Goal: Information Seeking & Learning: Understand process/instructions

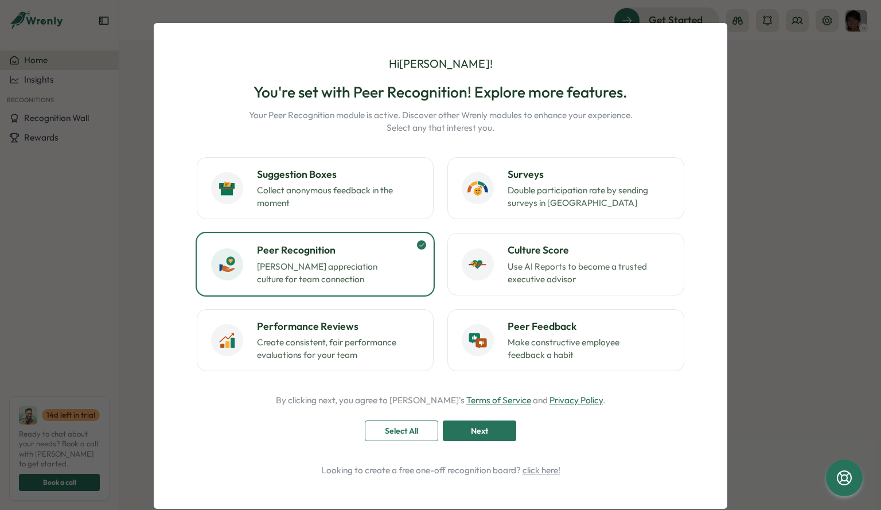
click at [498, 437] on div "Next" at bounding box center [479, 430] width 52 height 19
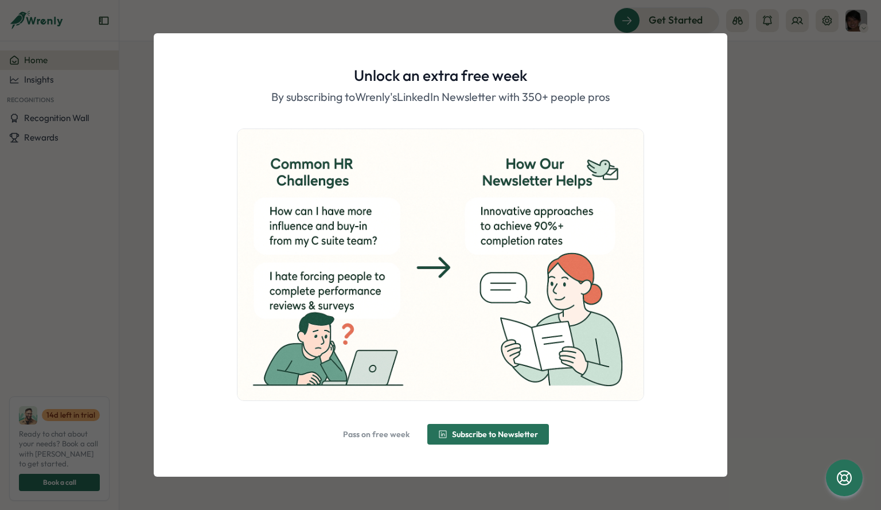
click at [350, 435] on span "Pass on free week" at bounding box center [376, 434] width 67 height 8
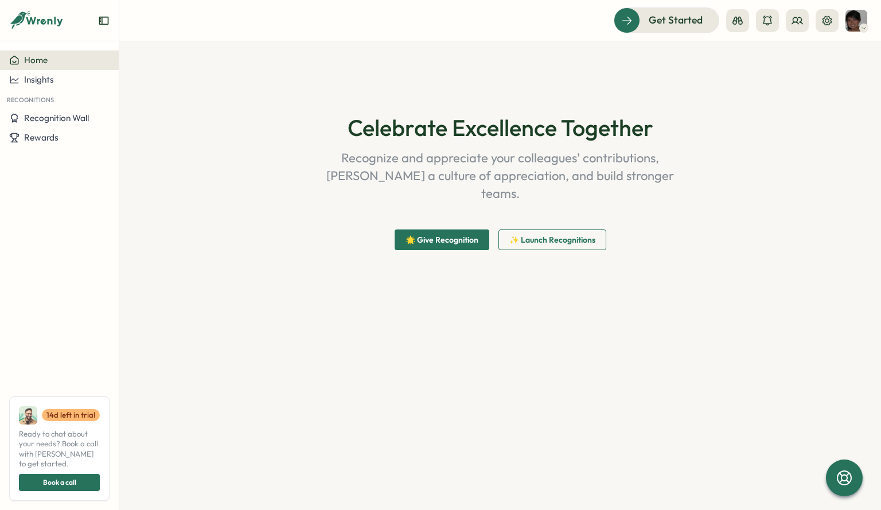
click at [439, 230] on span "🌟 Give Recognition" at bounding box center [441, 239] width 73 height 19
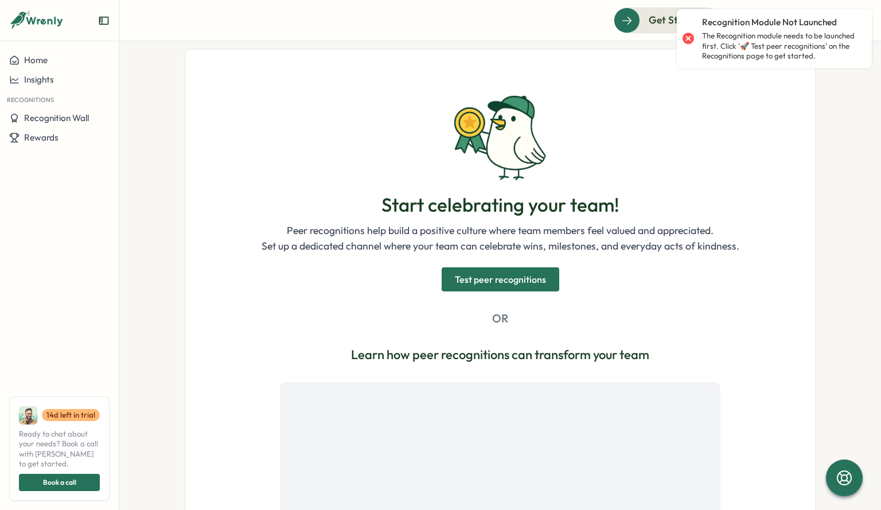
click at [481, 277] on span "Test peer recognitions" at bounding box center [500, 279] width 91 height 23
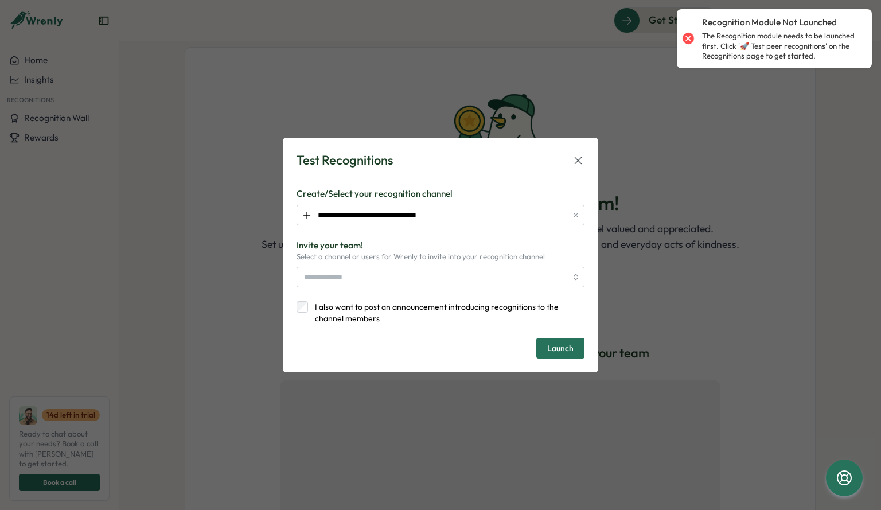
scroll to position [56, 0]
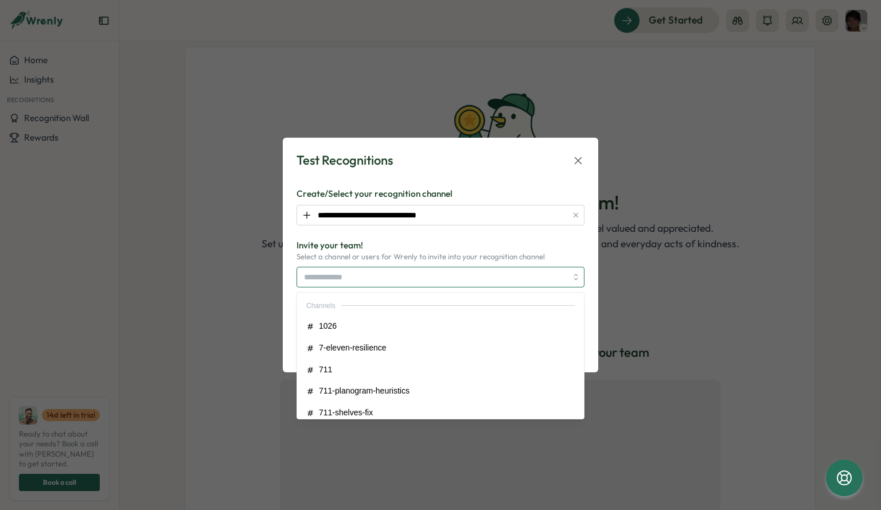
click at [542, 279] on input "search" at bounding box center [435, 276] width 263 height 19
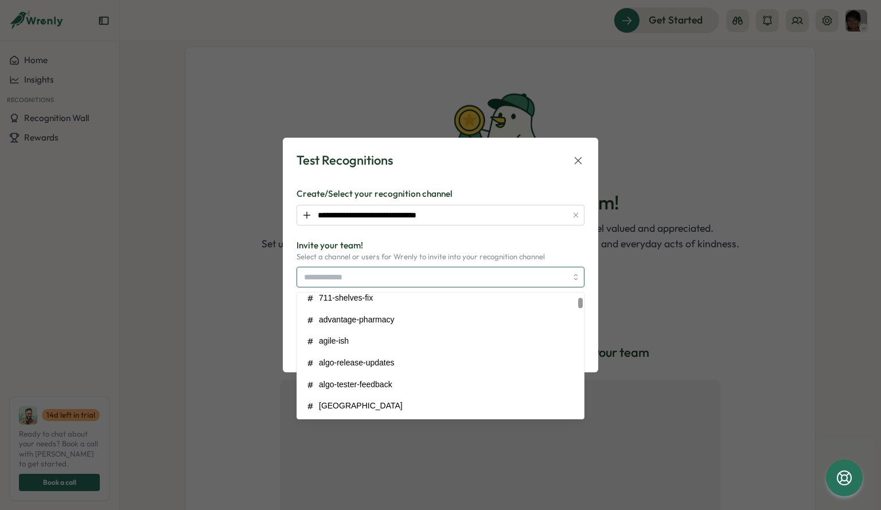
scroll to position [0, 0]
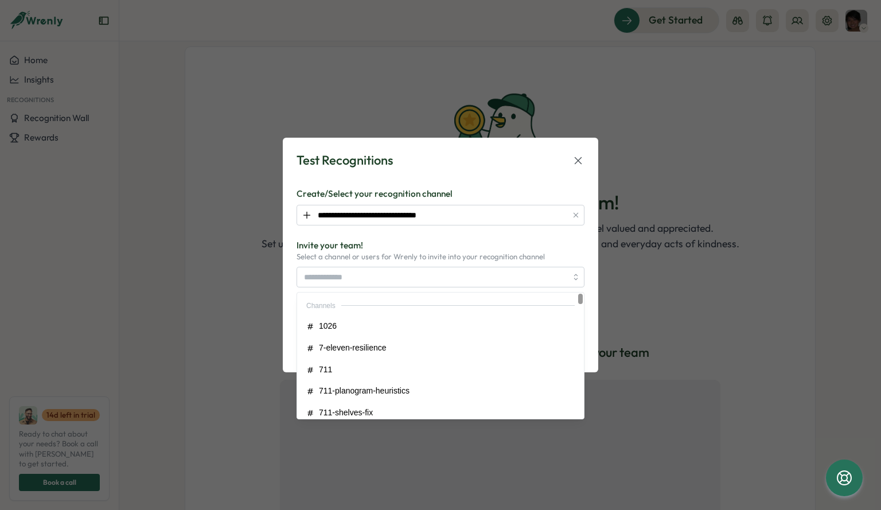
click at [471, 237] on form "**********" at bounding box center [440, 272] width 288 height 171
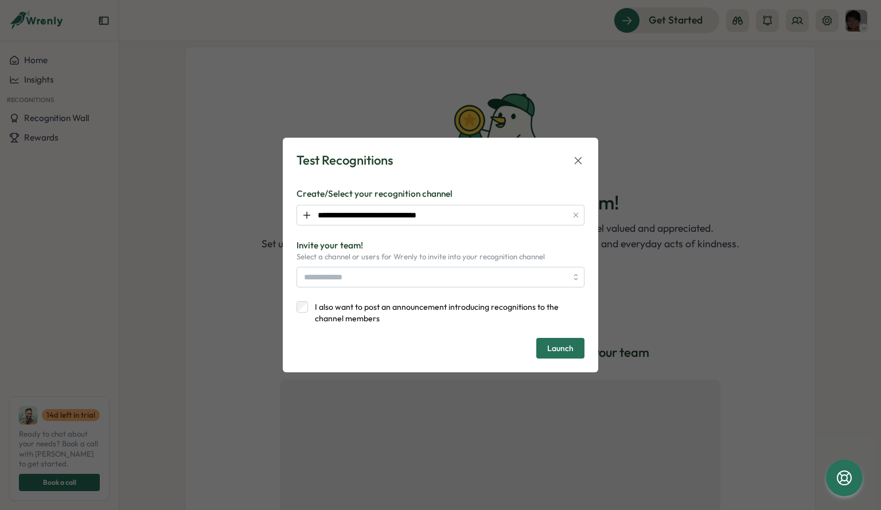
click at [561, 349] on span "Launch" at bounding box center [560, 348] width 26 height 8
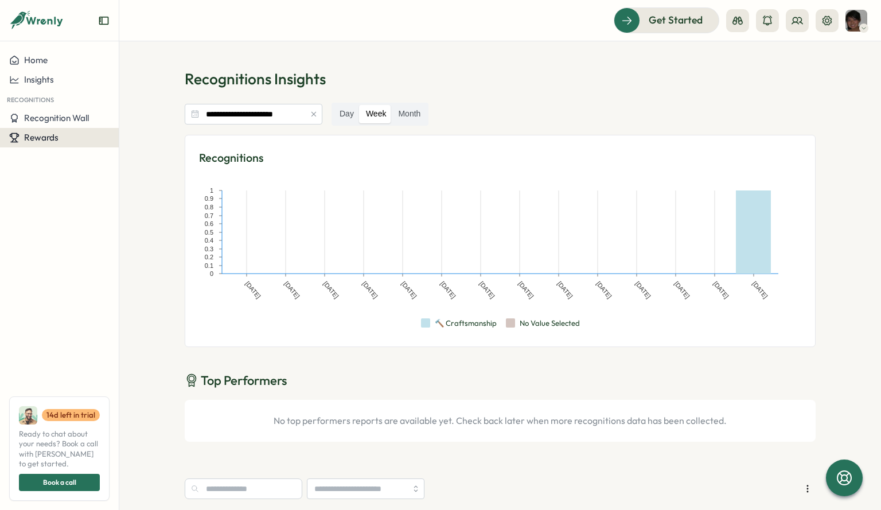
click at [71, 139] on div "Rewards" at bounding box center [59, 137] width 100 height 10
click at [60, 116] on span "Recognition Wall" at bounding box center [56, 117] width 65 height 11
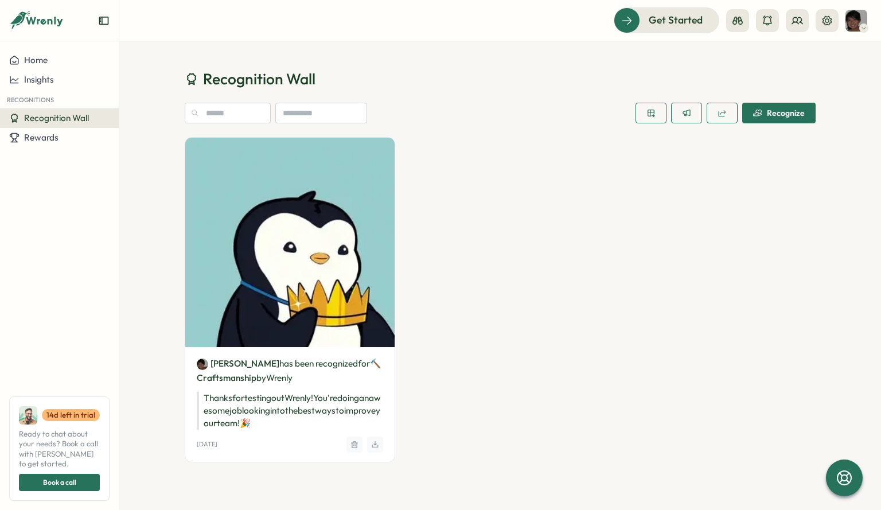
click at [784, 118] on span "Recognize" at bounding box center [779, 112] width 52 height 19
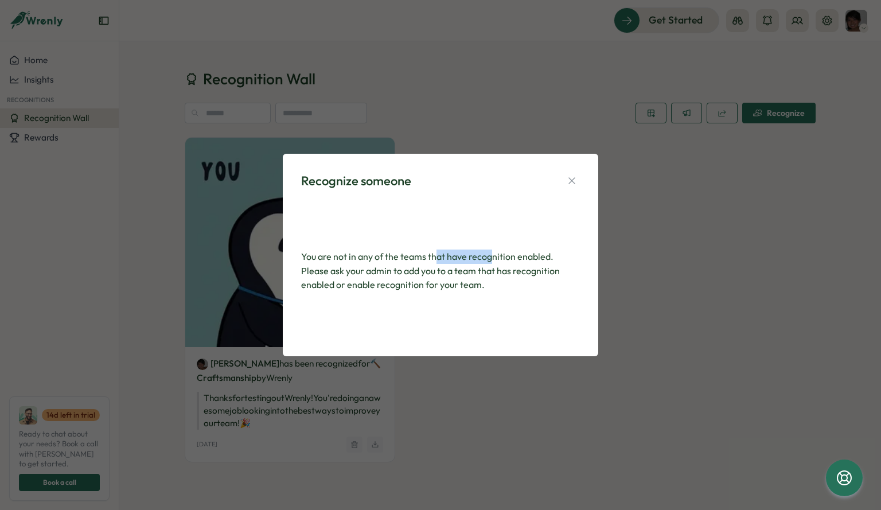
drag, startPoint x: 437, startPoint y: 251, endPoint x: 494, endPoint y: 253, distance: 56.8
click at [494, 253] on p "You are not in any of the teams that have recognition enabled. Please ask your …" at bounding box center [440, 270] width 279 height 42
click at [572, 181] on icon "button" at bounding box center [571, 181] width 6 height 6
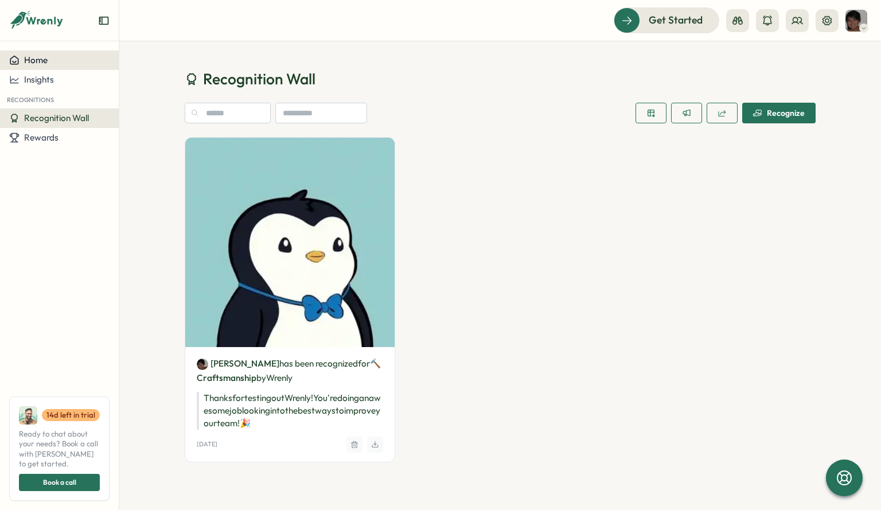
click at [64, 58] on div "Home" at bounding box center [59, 60] width 100 height 10
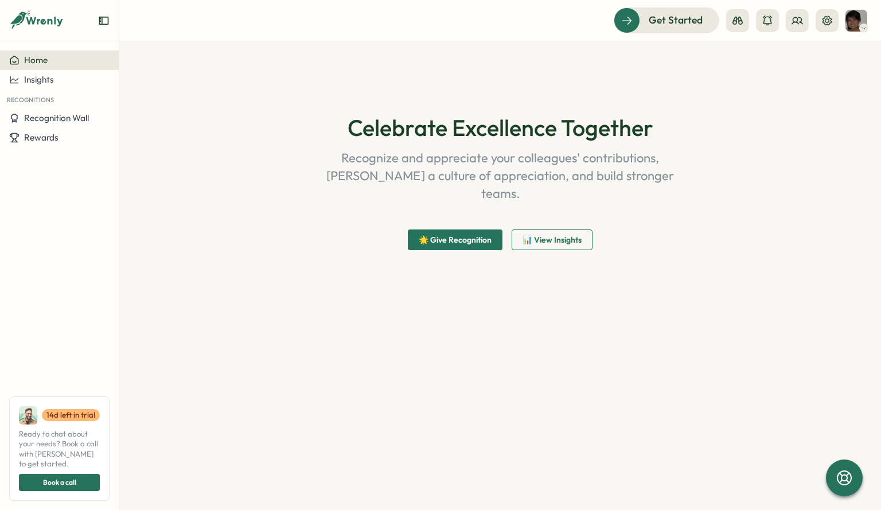
click at [420, 230] on span "🌟 Give Recognition" at bounding box center [455, 239] width 73 height 19
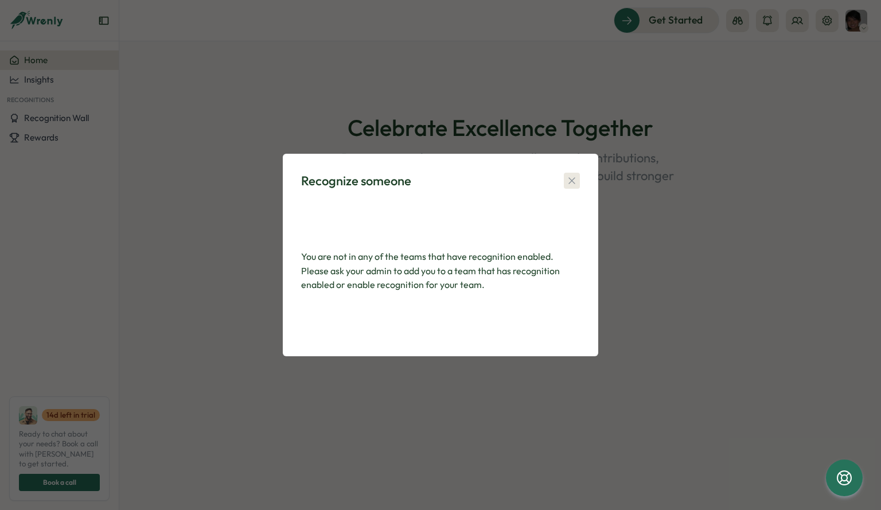
click at [573, 181] on icon "button" at bounding box center [571, 180] width 11 height 11
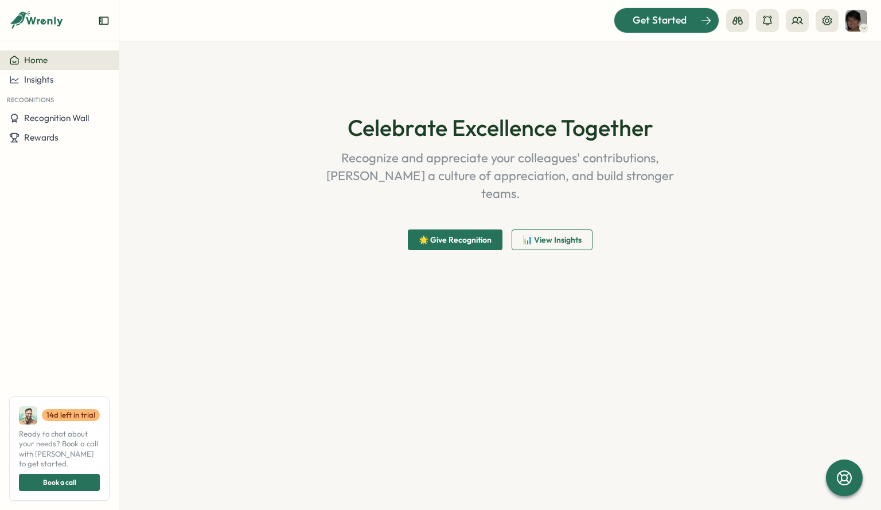
click at [683, 28] on span "Get Started" at bounding box center [659, 20] width 54 height 15
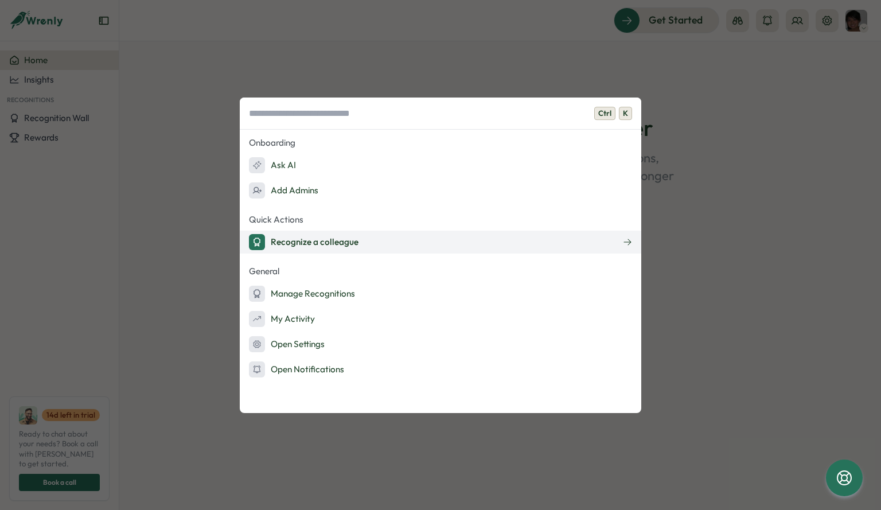
click at [348, 248] on div "Recognize a colleague" at bounding box center [303, 242] width 109 height 16
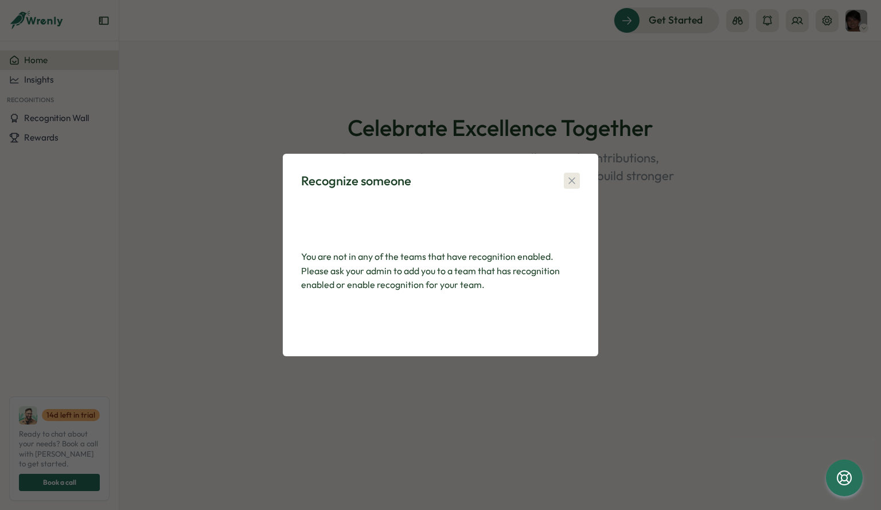
click at [574, 183] on icon "button" at bounding box center [571, 180] width 11 height 11
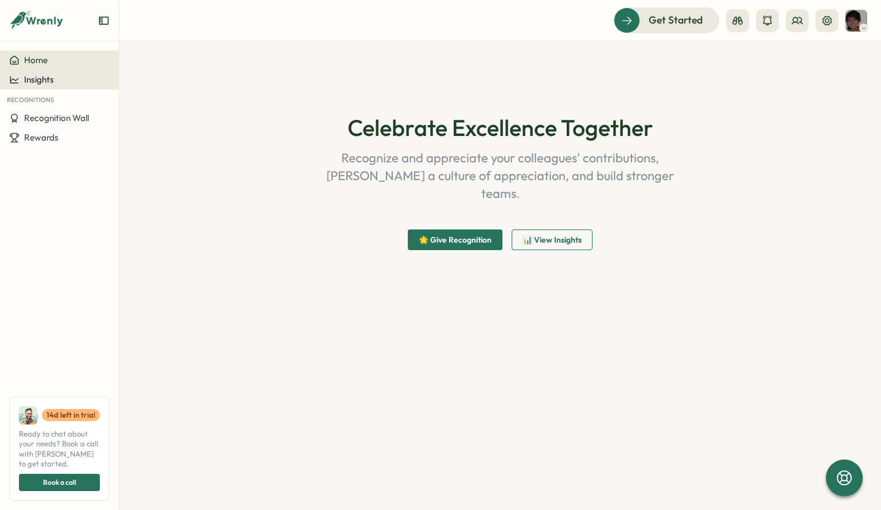
click at [69, 75] on div "Insights" at bounding box center [59, 80] width 100 height 10
click at [138, 80] on div "Recognitions" at bounding box center [147, 79] width 50 height 13
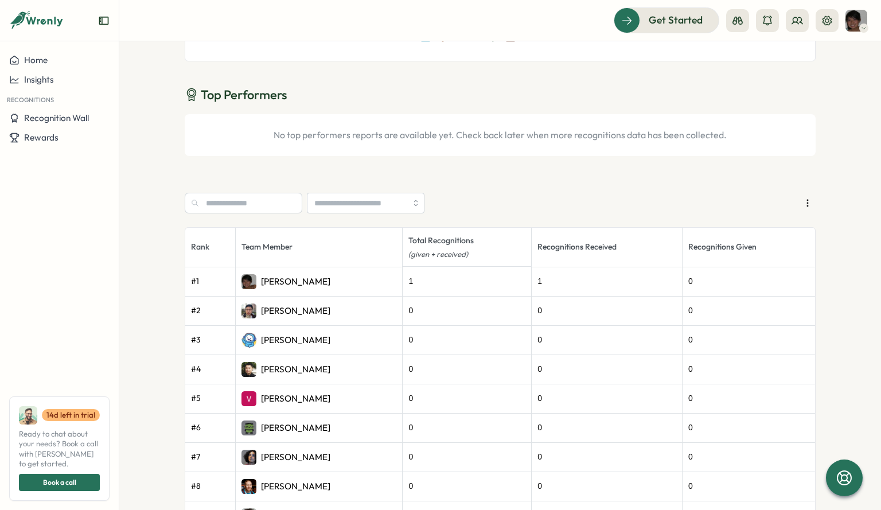
scroll to position [286, 0]
click at [271, 280] on p "Julia Thong" at bounding box center [295, 281] width 69 height 13
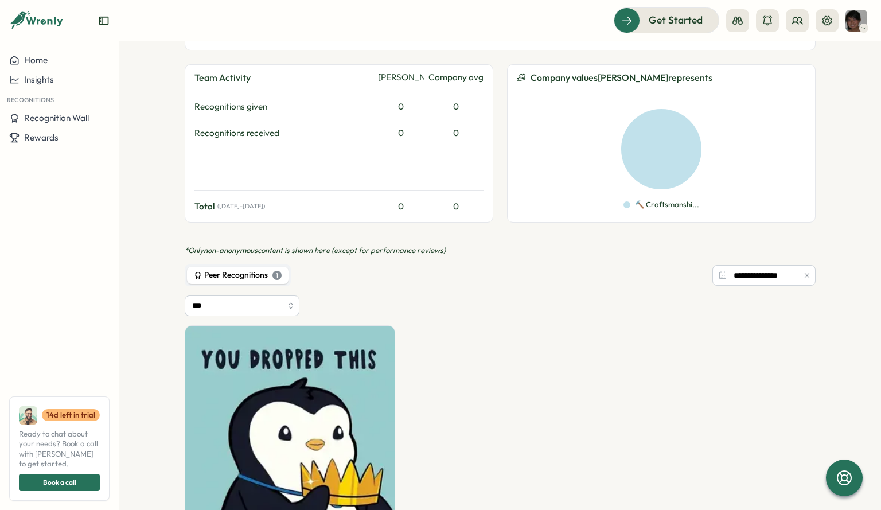
scroll to position [344, 0]
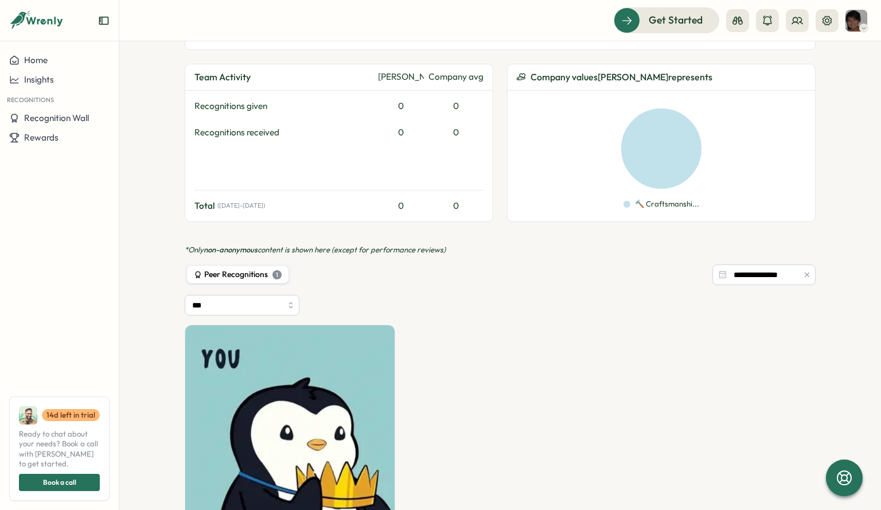
click at [273, 270] on div "1" at bounding box center [276, 274] width 9 height 9
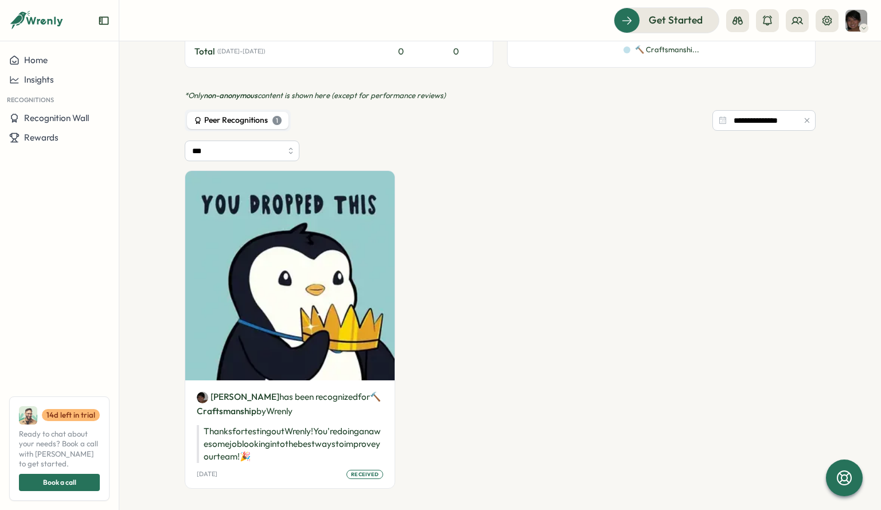
scroll to position [503, 0]
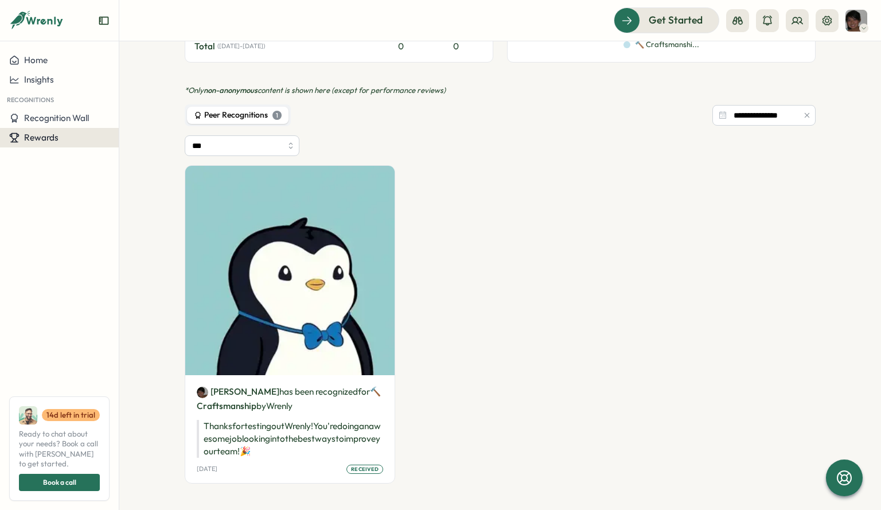
click at [49, 137] on span "Rewards" at bounding box center [41, 137] width 34 height 11
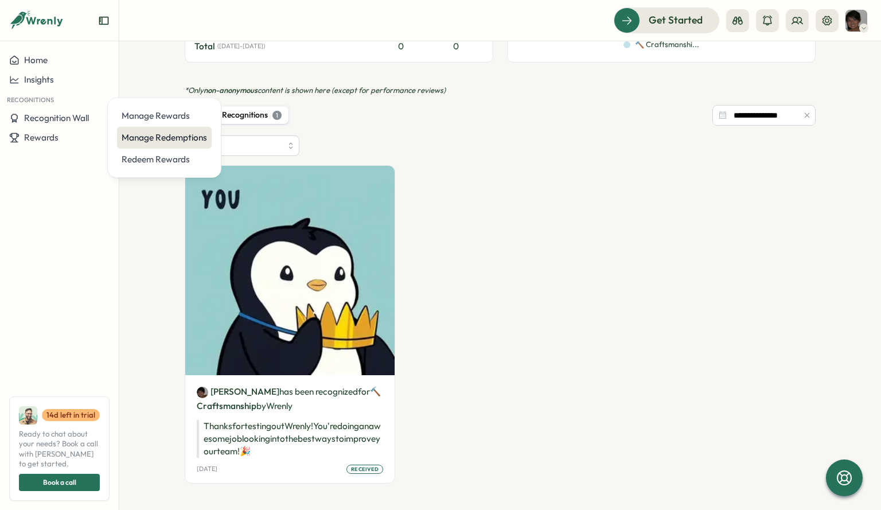
click at [146, 140] on div "Manage Redemptions" at bounding box center [164, 137] width 85 height 13
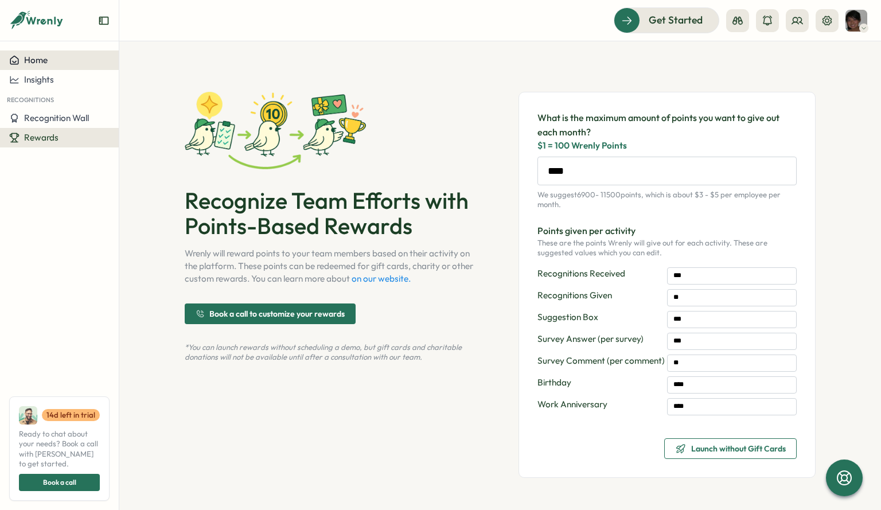
click at [34, 62] on span "Home" at bounding box center [36, 59] width 24 height 11
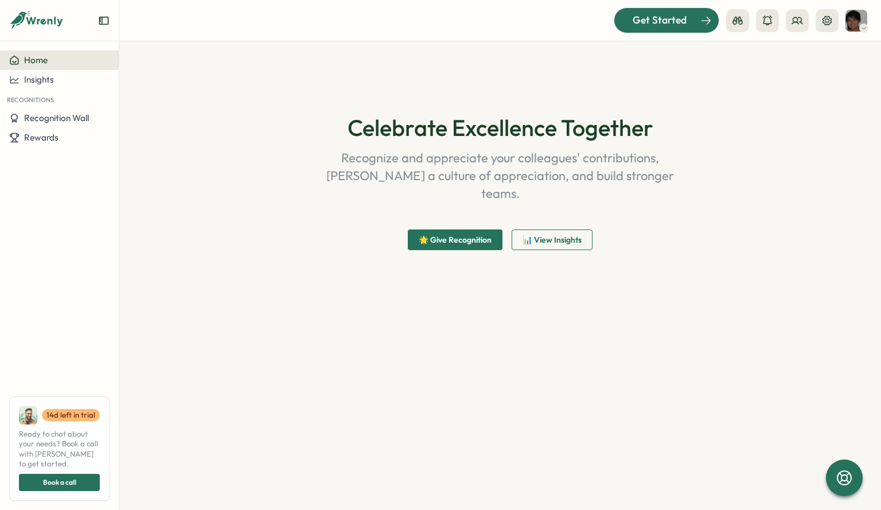
click at [698, 19] on div "Get Started" at bounding box center [659, 20] width 95 height 15
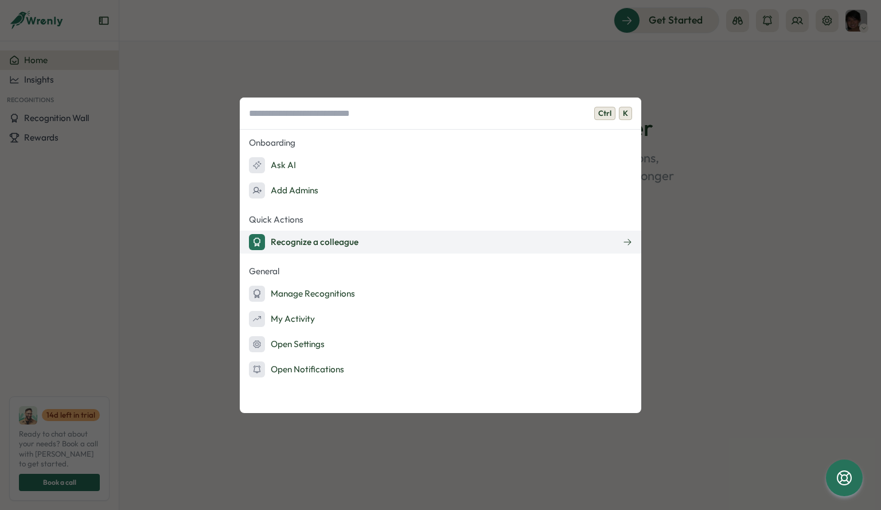
click at [464, 247] on button "Recognize a colleague" at bounding box center [440, 241] width 401 height 23
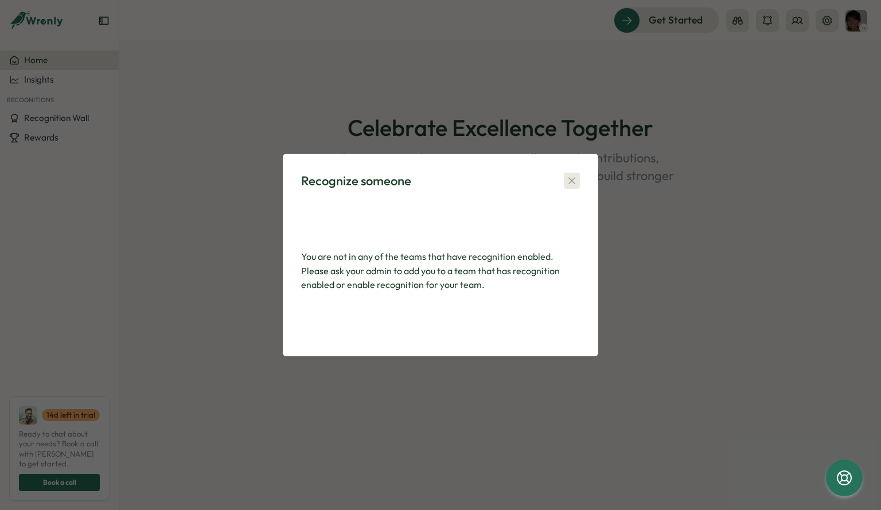
click at [568, 179] on icon "button" at bounding box center [571, 180] width 11 height 11
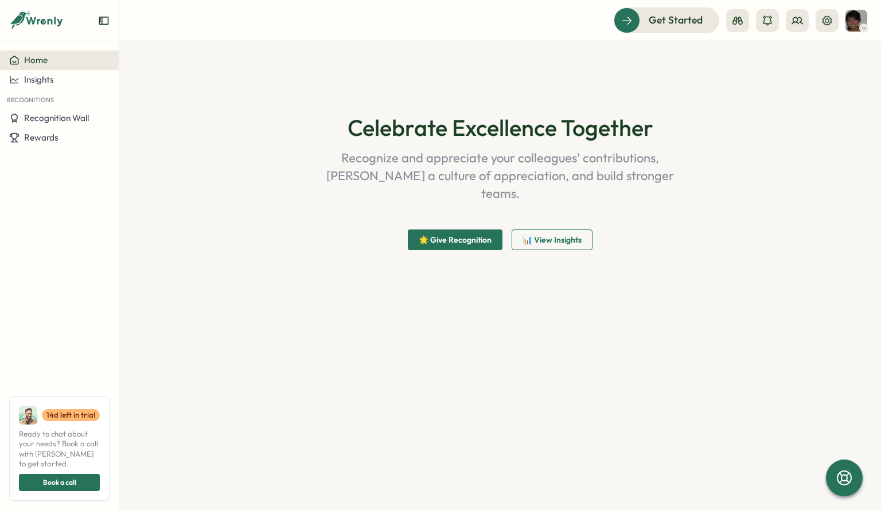
click at [848, 19] on img at bounding box center [856, 21] width 22 height 22
click at [829, 19] on icon at bounding box center [826, 20] width 11 height 11
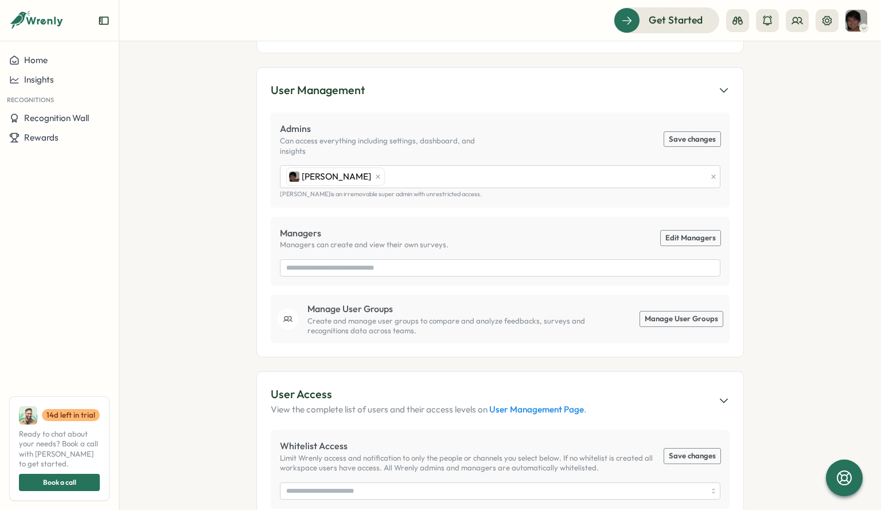
scroll to position [169, 0]
click at [654, 311] on link "Manage User Groups" at bounding box center [681, 318] width 83 height 15
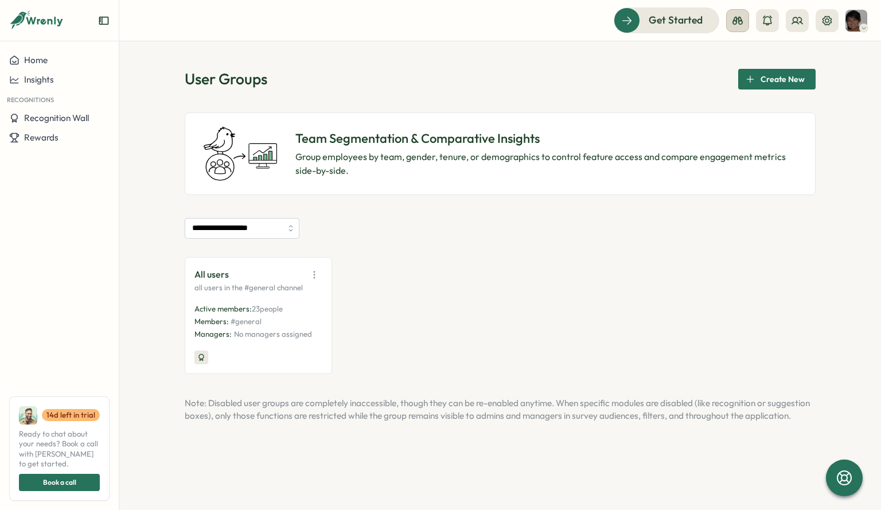
click at [741, 18] on icon at bounding box center [737, 20] width 11 height 11
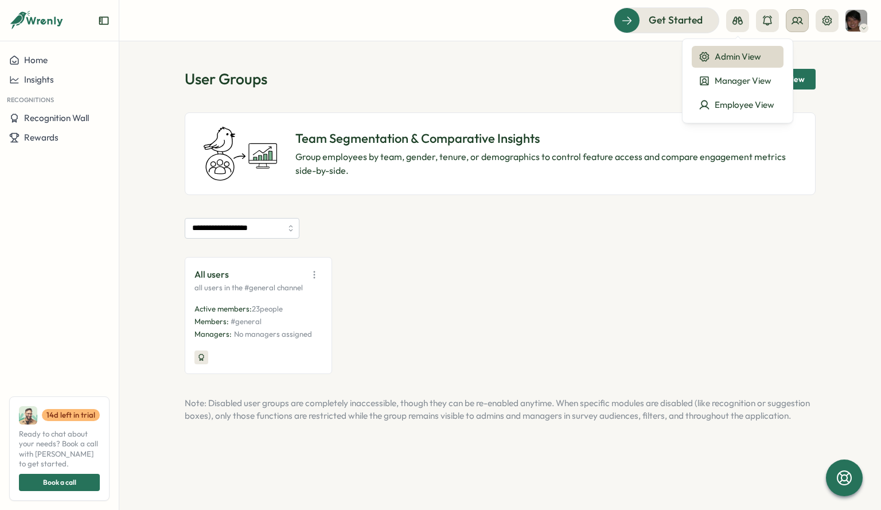
click at [795, 28] on button at bounding box center [796, 20] width 23 height 23
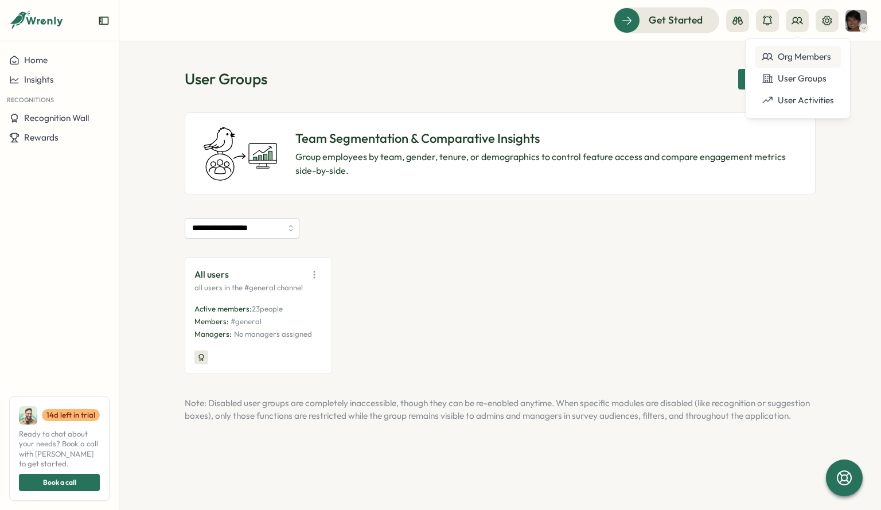
click at [790, 67] on div "Org Members" at bounding box center [797, 57] width 86 height 22
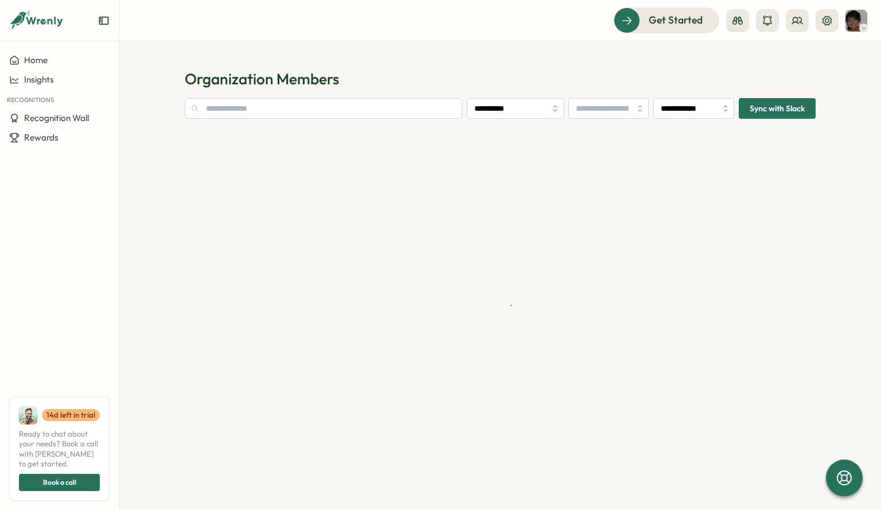
type input "**********"
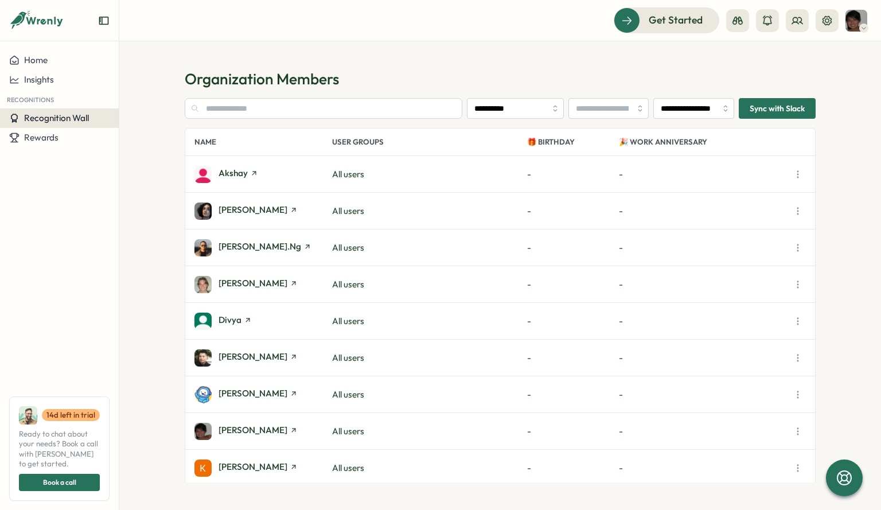
click at [78, 122] on span "Recognition Wall" at bounding box center [56, 117] width 65 height 11
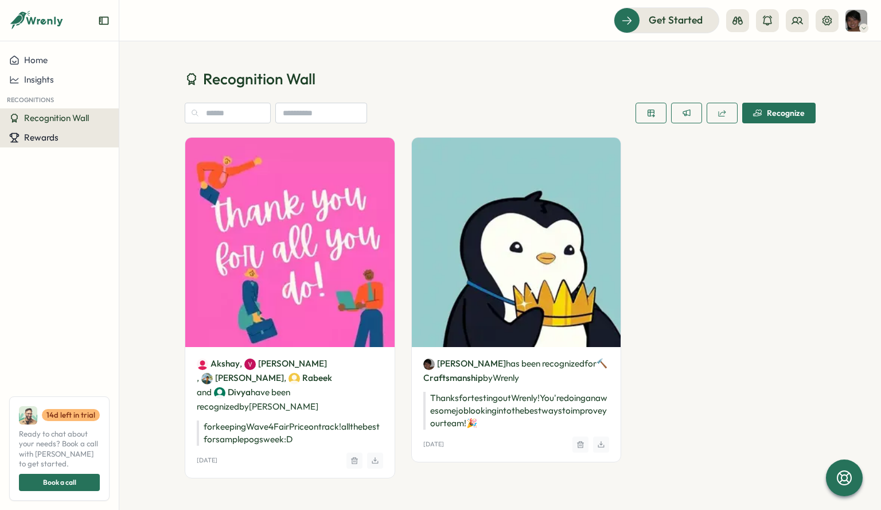
click at [78, 135] on div "Rewards" at bounding box center [59, 137] width 100 height 10
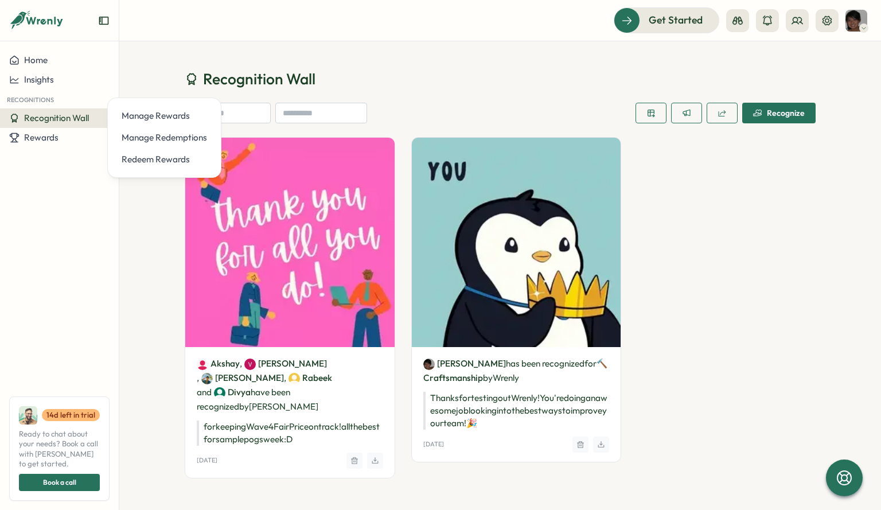
click at [573, 78] on h1 "Recognition Wall" at bounding box center [500, 79] width 631 height 20
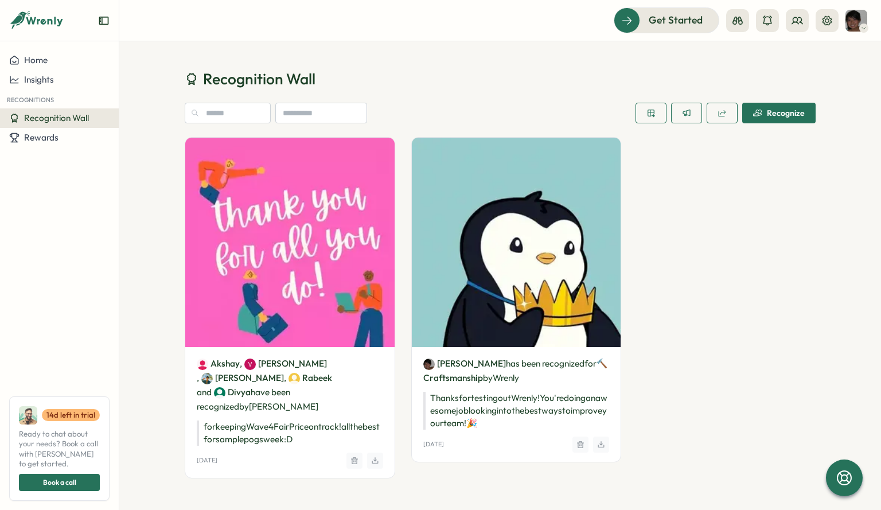
click at [99, 19] on icon "Expand sidebar" at bounding box center [103, 20] width 11 height 11
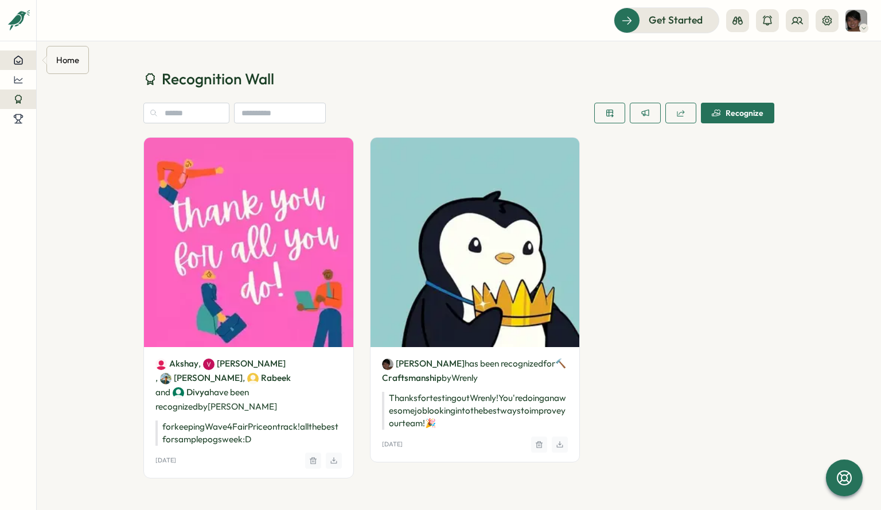
click at [20, 58] on icon at bounding box center [18, 60] width 8 height 8
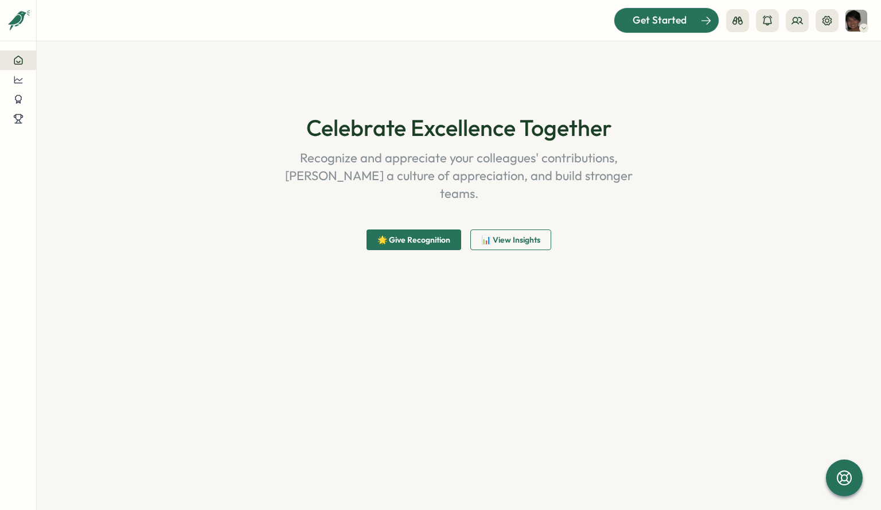
click at [689, 19] on div "Get Started" at bounding box center [659, 20] width 95 height 15
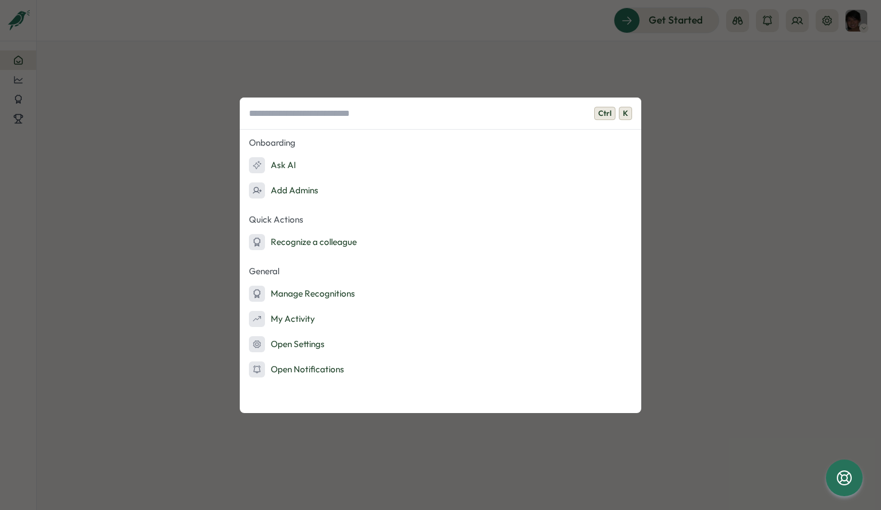
click at [637, 56] on div "Ctrl K Onboarding Ask AI Add Admins Quick Actions Recognize a colleague General…" at bounding box center [440, 255] width 881 height 510
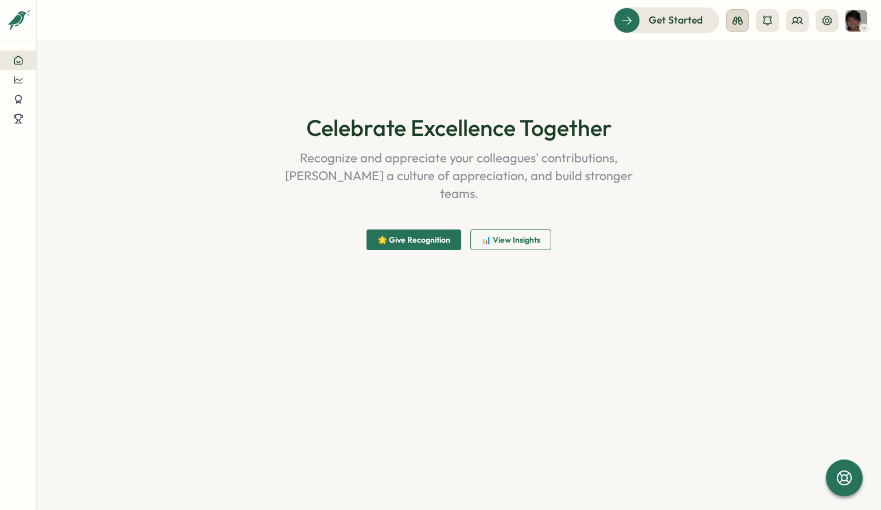
click at [731, 24] on button at bounding box center [737, 20] width 23 height 23
click at [764, 19] on icon at bounding box center [766, 20] width 9 height 10
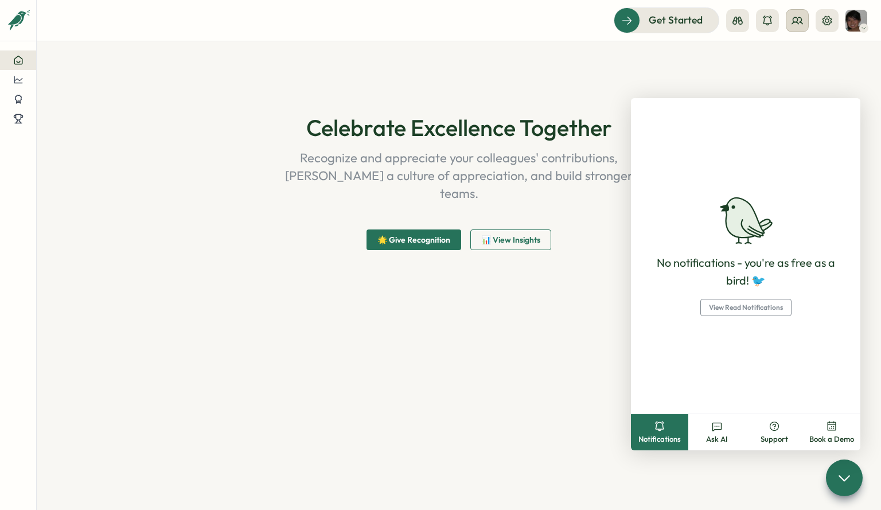
click at [792, 18] on icon at bounding box center [796, 20] width 11 height 11
click at [771, 19] on icon at bounding box center [766, 20] width 11 height 11
click at [769, 21] on icon at bounding box center [766, 20] width 11 height 11
click at [826, 22] on icon at bounding box center [826, 20] width 11 height 11
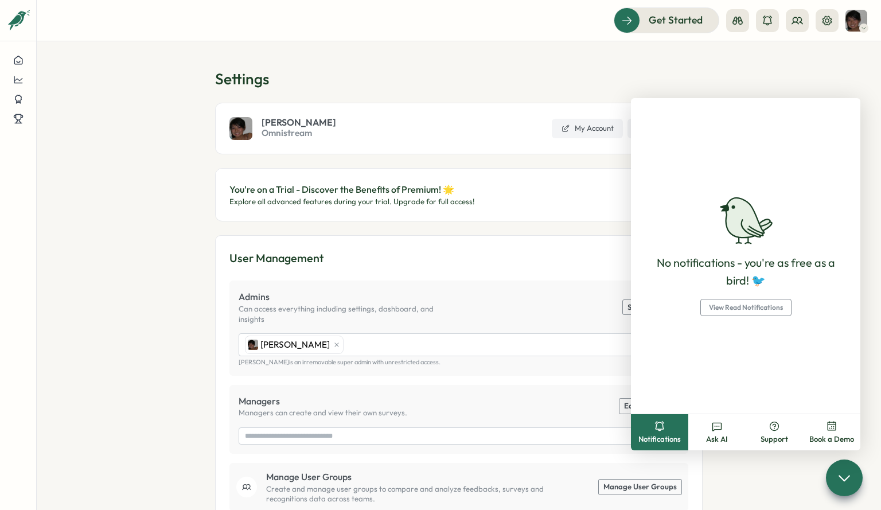
click at [185, 322] on section "Settings Julia Thong Omnistream My Account Sign Out You're on a Trial - Discove…" at bounding box center [459, 275] width 844 height 468
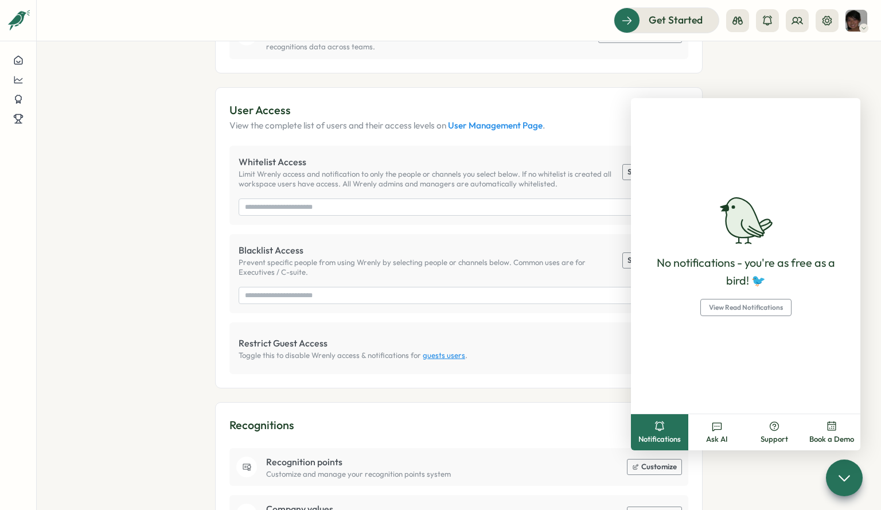
scroll to position [451, 0]
click at [836, 472] on icon at bounding box center [843, 477] width 17 height 17
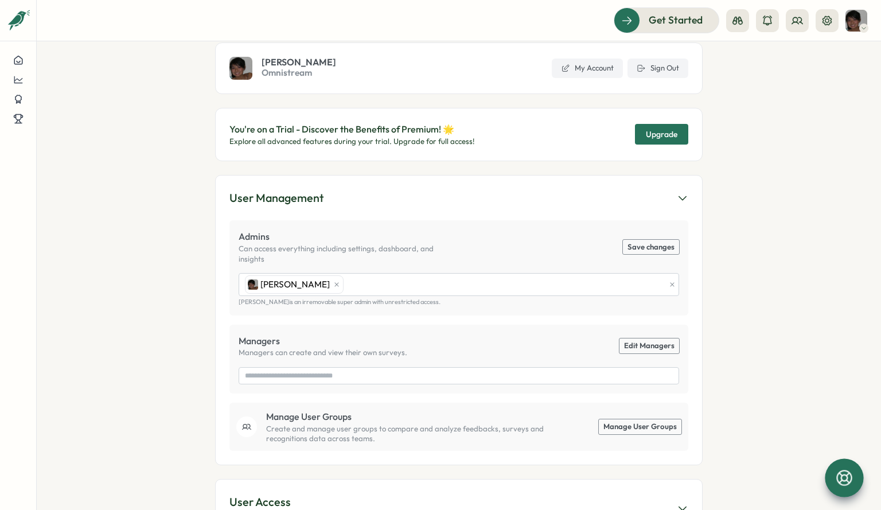
scroll to position [0, 0]
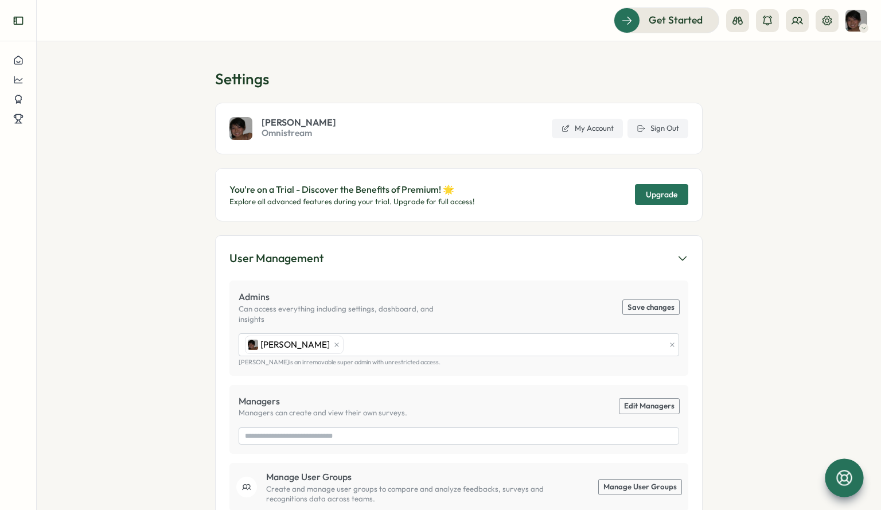
click at [15, 17] on icon "Expand sidebar" at bounding box center [17, 21] width 9 height 8
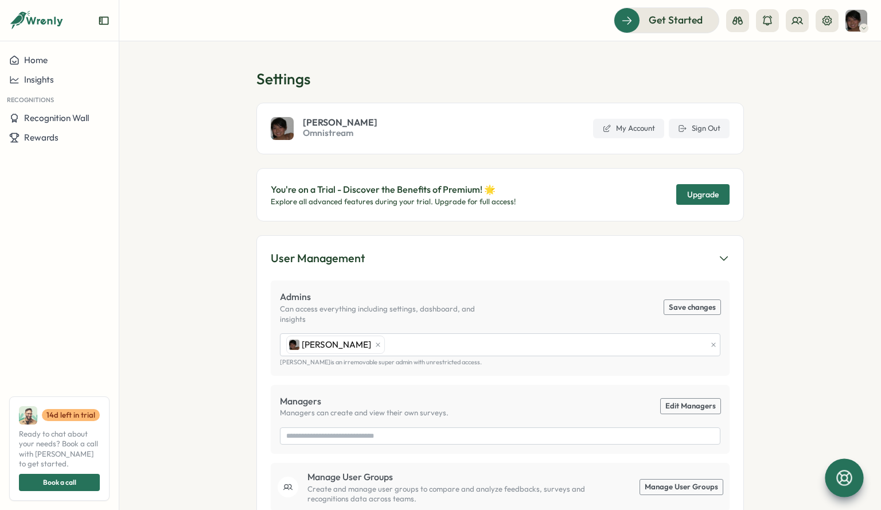
click at [848, 490] on div at bounding box center [843, 477] width 38 height 38
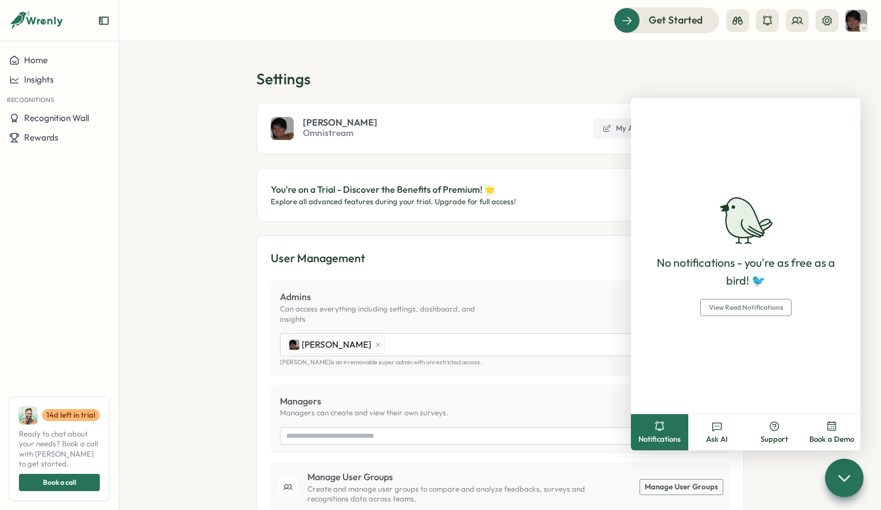
click at [795, 475] on section "Settings Julia Thong Omnistream My Account Sign Out You're on a Trial - Discove…" at bounding box center [499, 275] width 761 height 468
click at [778, 36] on header "Get Started" at bounding box center [499, 20] width 761 height 41
click at [855, 473] on div at bounding box center [843, 477] width 38 height 38
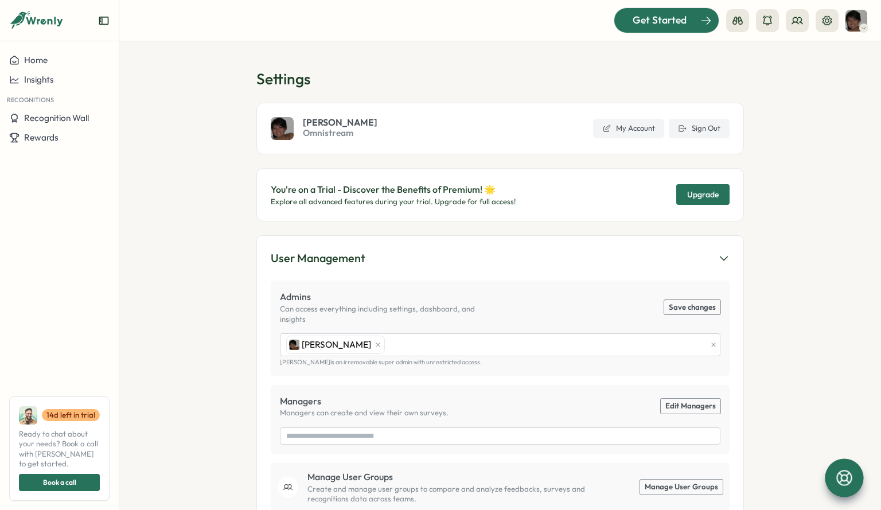
click at [650, 22] on span "Get Started" at bounding box center [659, 20] width 54 height 15
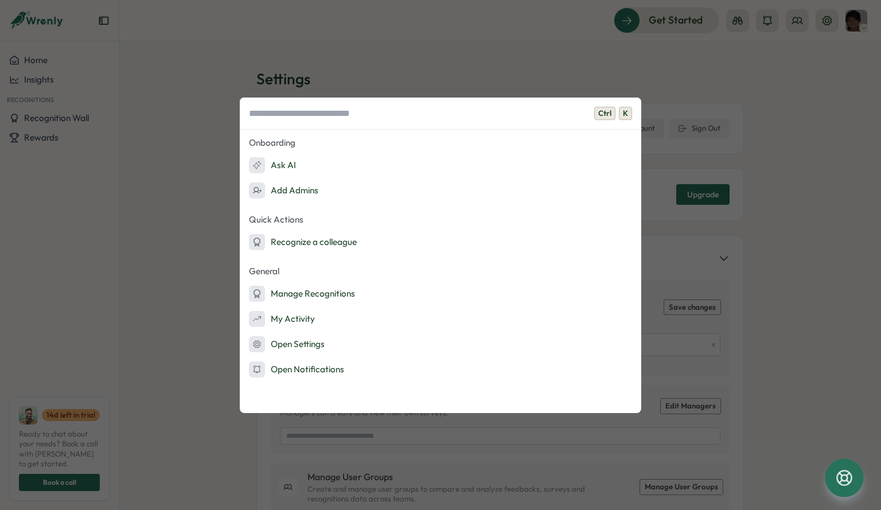
click at [608, 77] on div "Ctrl K Onboarding Ask AI Add Admins Quick Actions Recognize a colleague General…" at bounding box center [440, 255] width 881 height 510
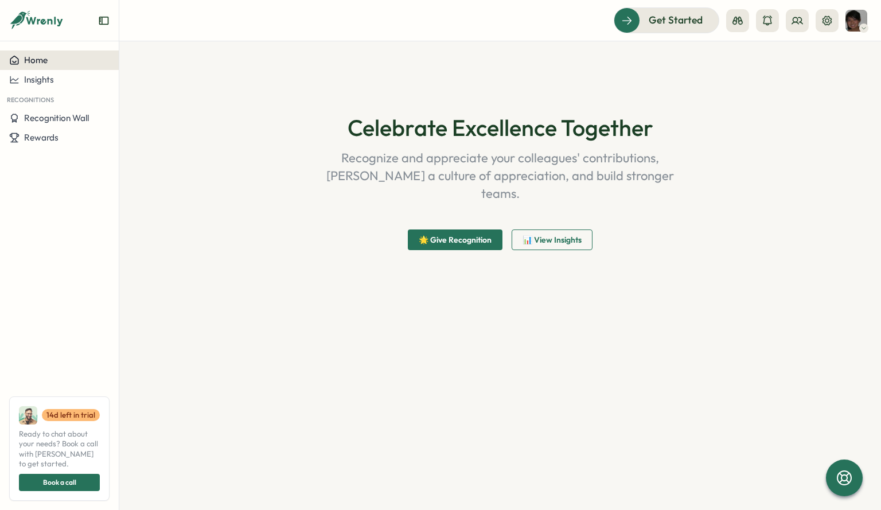
click at [28, 65] on span "Home" at bounding box center [36, 59] width 24 height 11
click at [105, 17] on icon "Expand sidebar" at bounding box center [103, 21] width 9 height 8
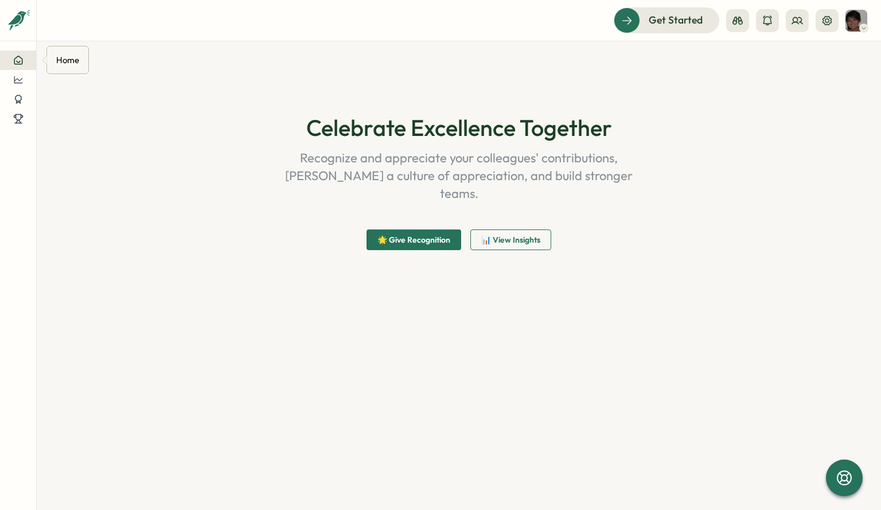
click at [11, 60] on div at bounding box center [18, 60] width 18 height 10
click at [712, 22] on div at bounding box center [666, 20] width 104 height 24
click at [27, 63] on button at bounding box center [18, 59] width 36 height 19
click at [839, 472] on icon at bounding box center [843, 477] width 15 height 15
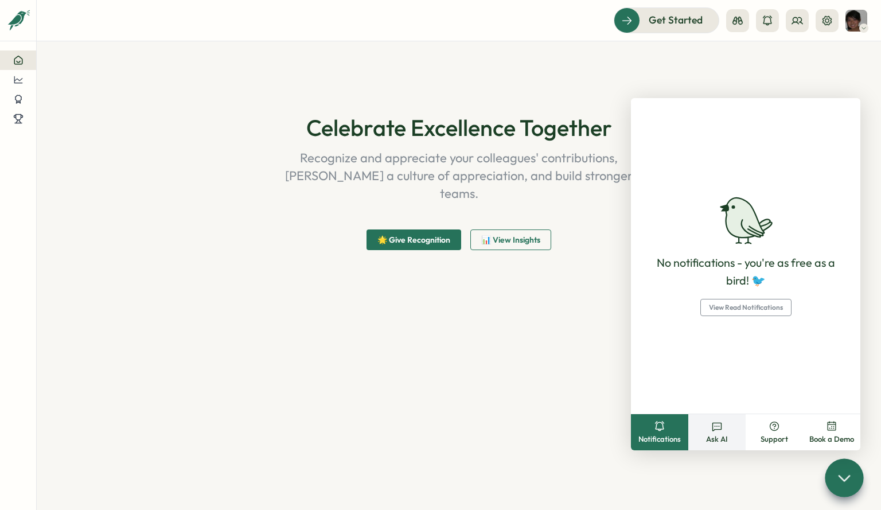
click at [725, 431] on button "Ask AI" at bounding box center [716, 432] width 57 height 36
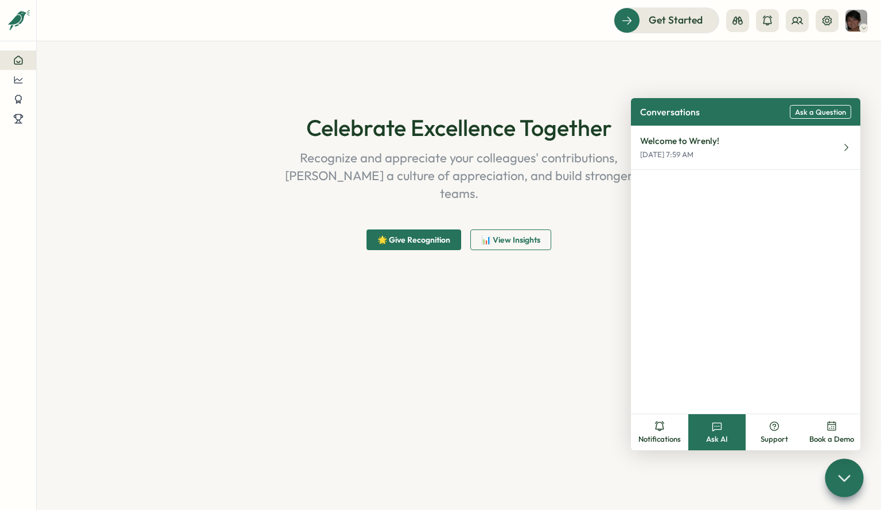
click at [841, 113] on span "Ask a Question" at bounding box center [820, 112] width 51 height 9
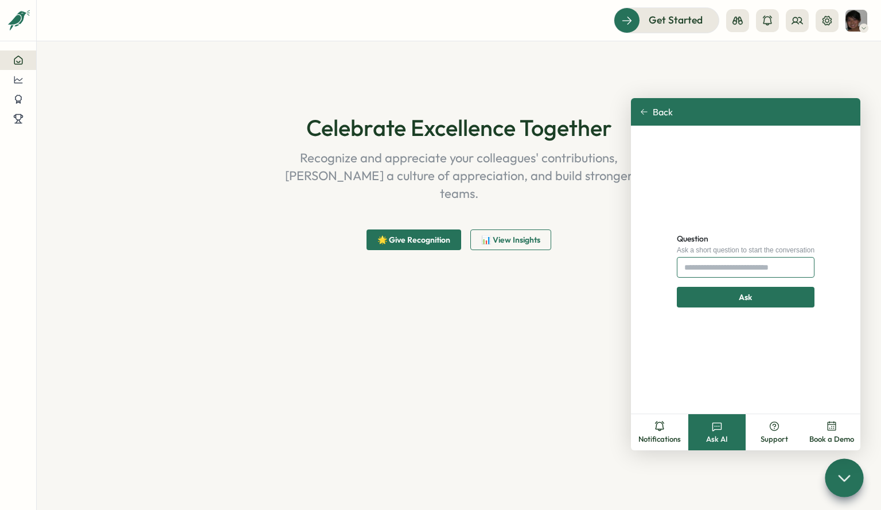
click at [799, 270] on input "Question" at bounding box center [745, 267] width 138 height 21
type input "**********"
click button "Ask" at bounding box center [745, 297] width 138 height 21
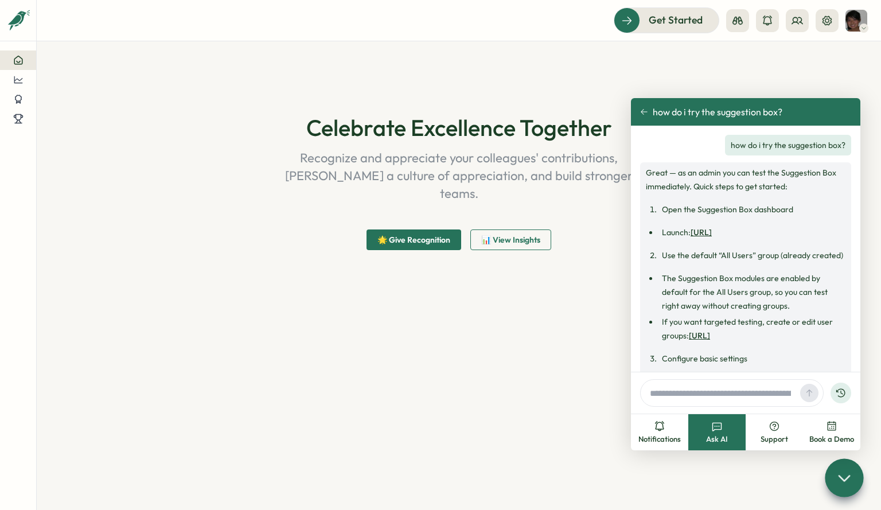
click at [711, 228] on link "[URL]" at bounding box center [700, 232] width 21 height 10
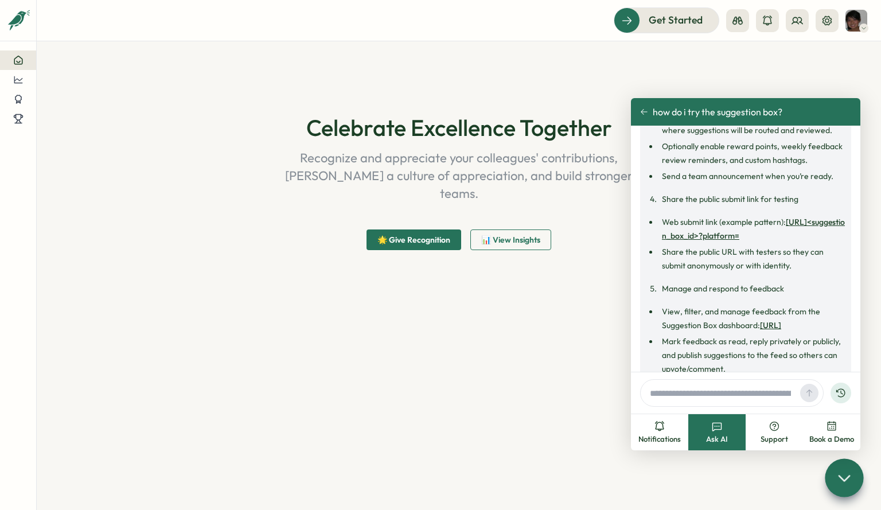
scroll to position [305, 0]
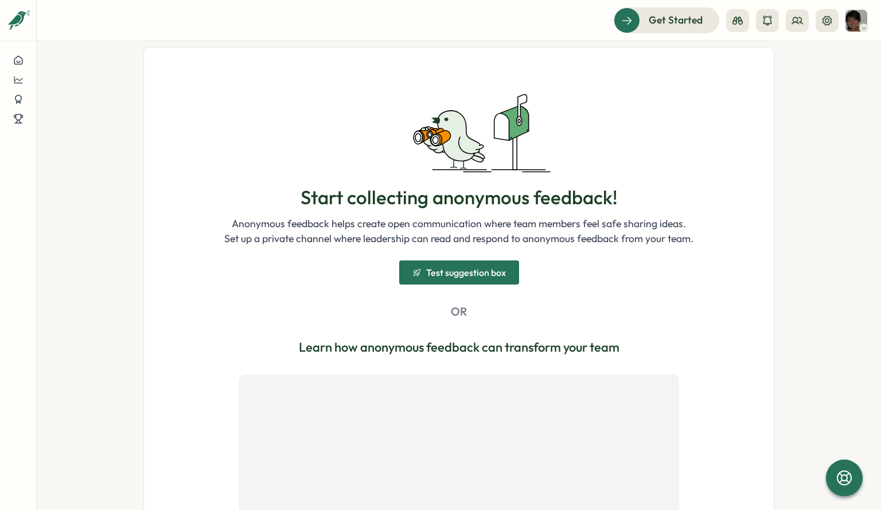
scroll to position [56, 0]
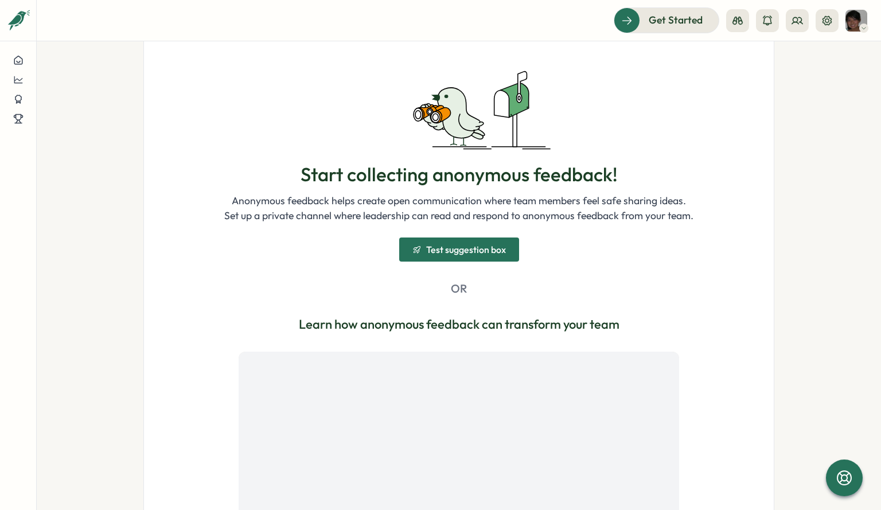
click at [428, 254] on span "Test suggestion box" at bounding box center [466, 249] width 80 height 9
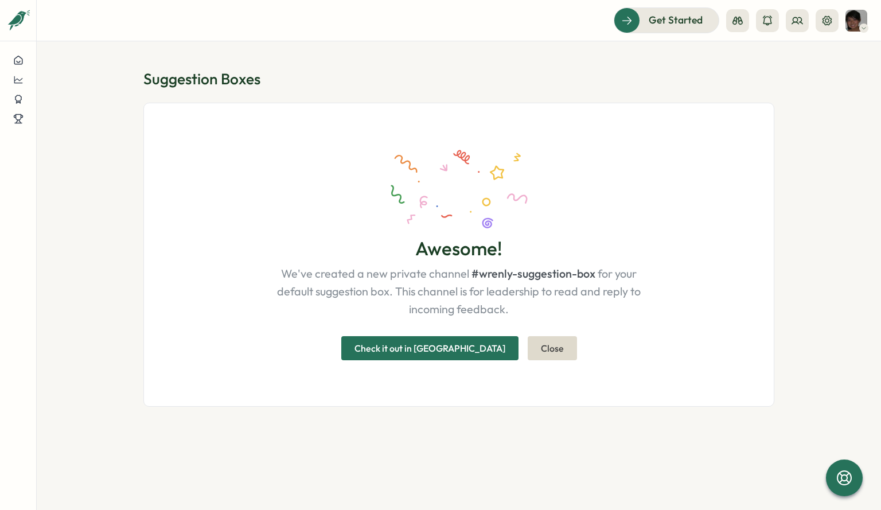
scroll to position [0, 0]
click at [451, 350] on span "Check it out in [GEOGRAPHIC_DATA]" at bounding box center [429, 348] width 151 height 23
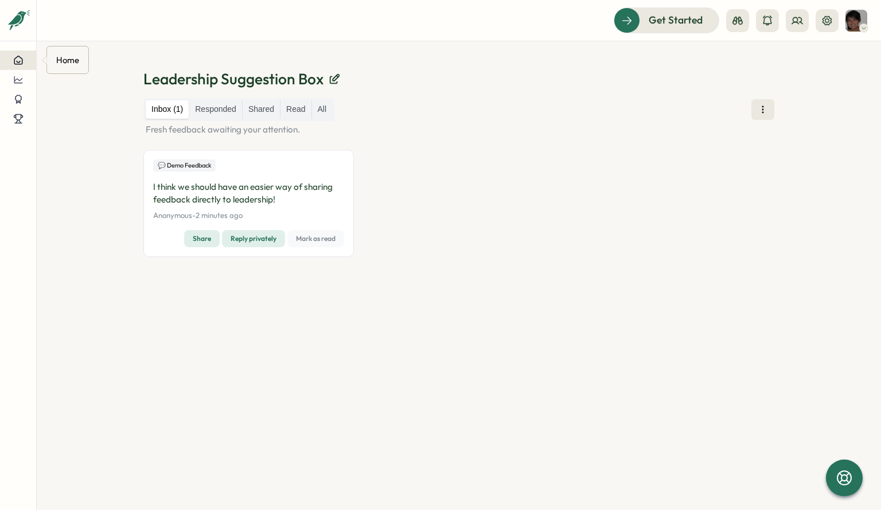
click at [26, 62] on div at bounding box center [18, 60] width 18 height 10
click at [757, 106] on icon at bounding box center [762, 109] width 11 height 11
click at [840, 480] on icon at bounding box center [843, 477] width 15 height 15
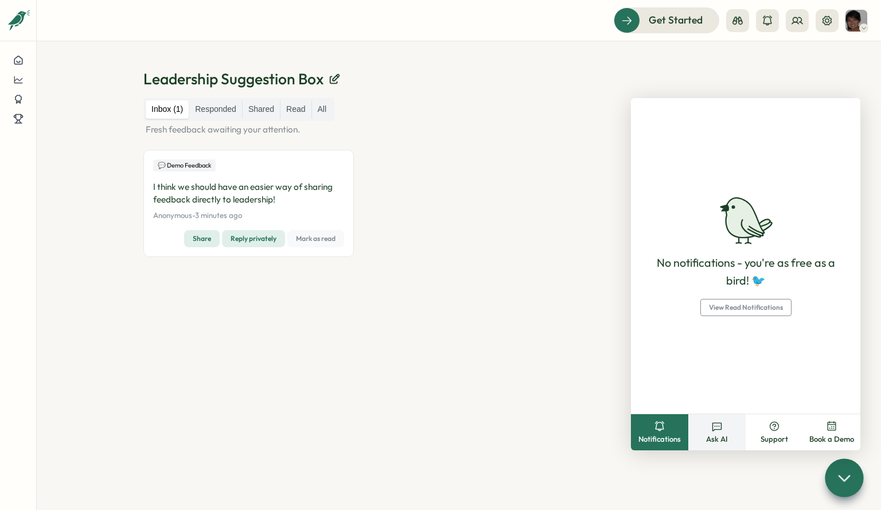
click at [728, 435] on button "Ask AI" at bounding box center [716, 432] width 57 height 36
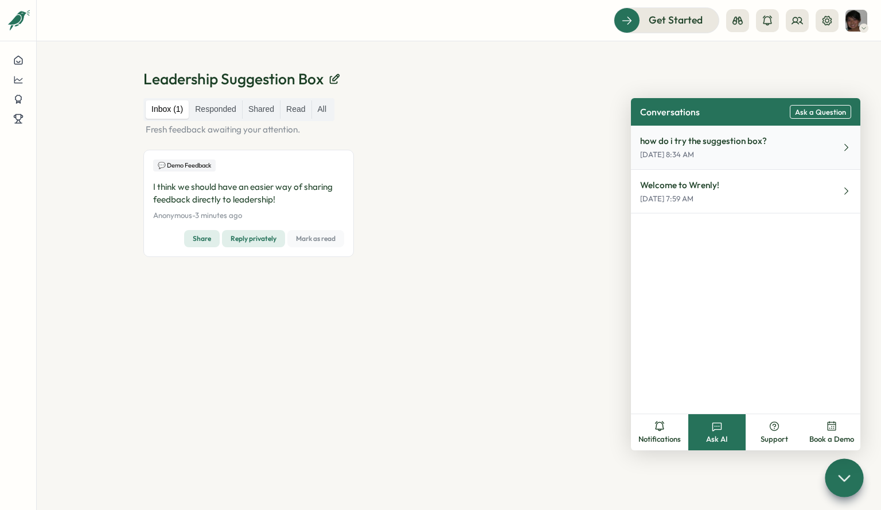
click at [700, 144] on p "how do i try the suggestion box?" at bounding box center [703, 141] width 127 height 13
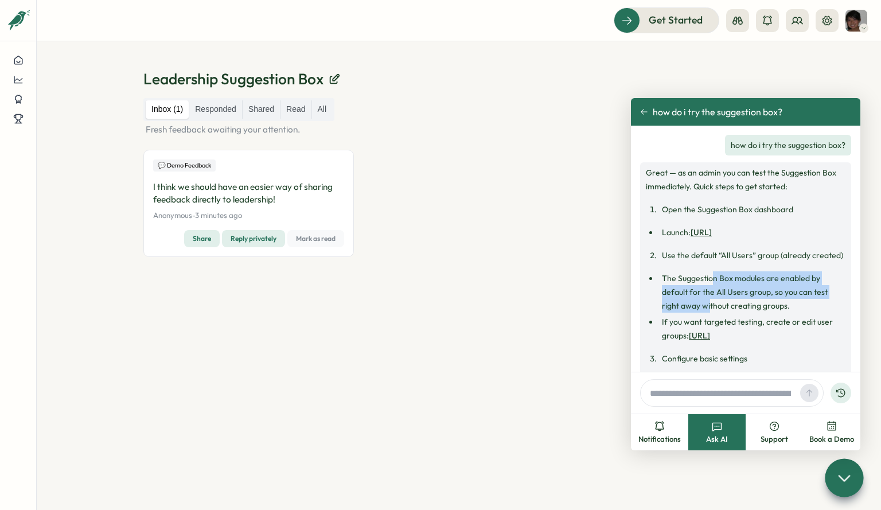
drag, startPoint x: 712, startPoint y: 277, endPoint x: 710, endPoint y: 300, distance: 23.0
click at [710, 300] on li "The Suggestion Box modules are enabled by default for the All Users group, so y…" at bounding box center [751, 291] width 187 height 41
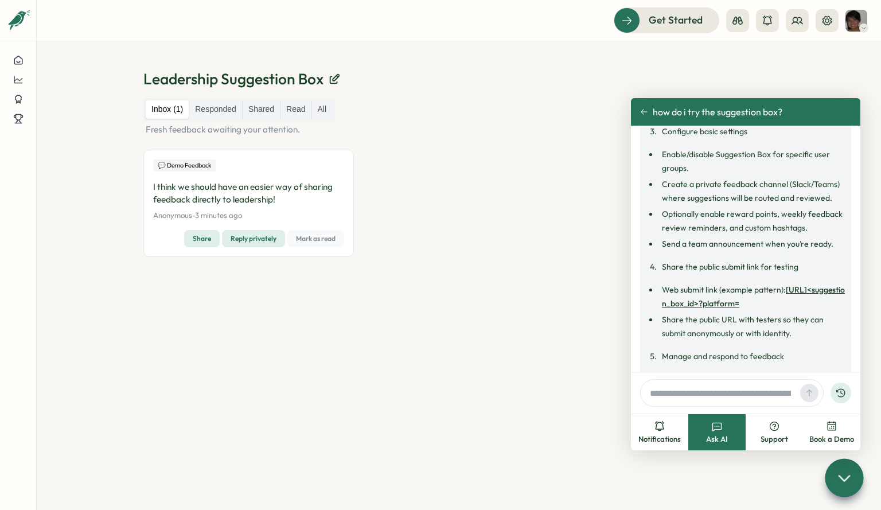
scroll to position [228, 0]
